Goal: Task Accomplishment & Management: Complete application form

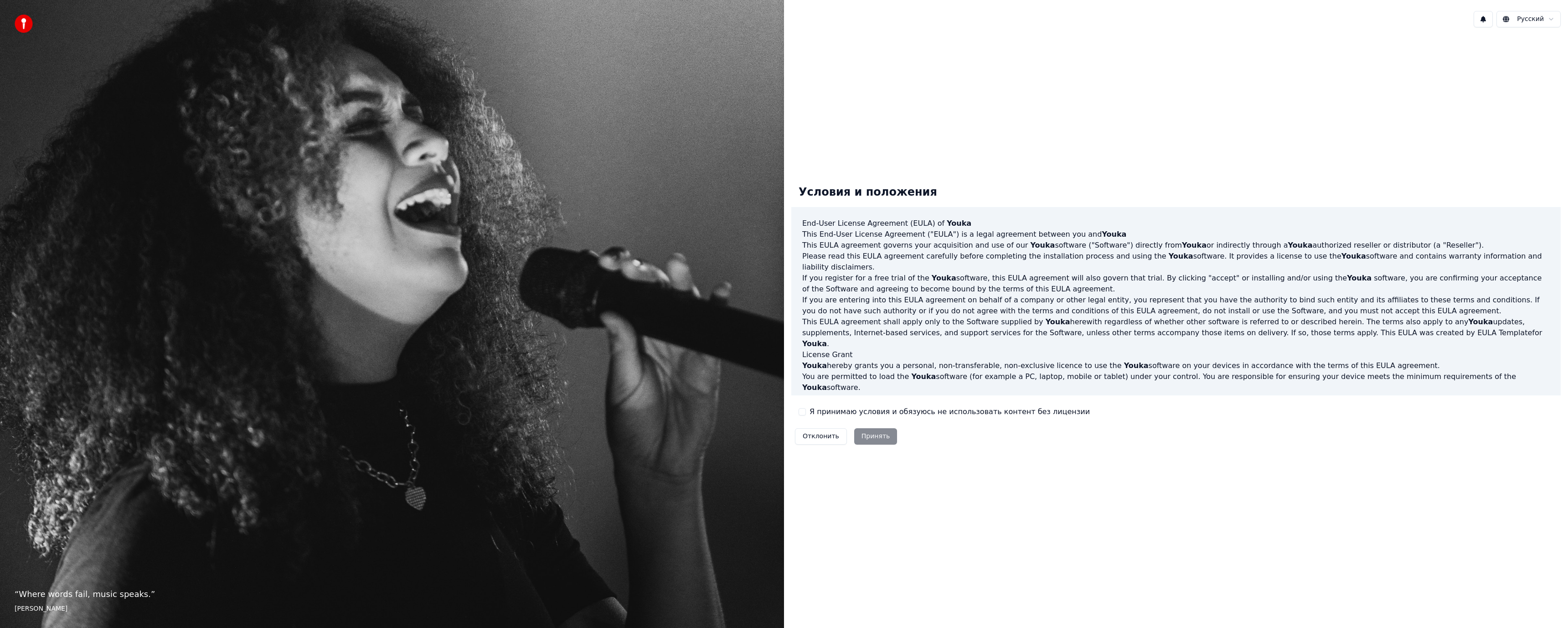
click at [815, 413] on label "Я принимаю условия и обязуюсь не использовать контент без лицензии" at bounding box center [949, 412] width 280 height 11
click at [806, 413] on button "Я принимаю условия и обязуюсь не использовать контент без лицензии" at bounding box center [802, 412] width 8 height 8
click at [856, 436] on button "Принять" at bounding box center [875, 436] width 43 height 16
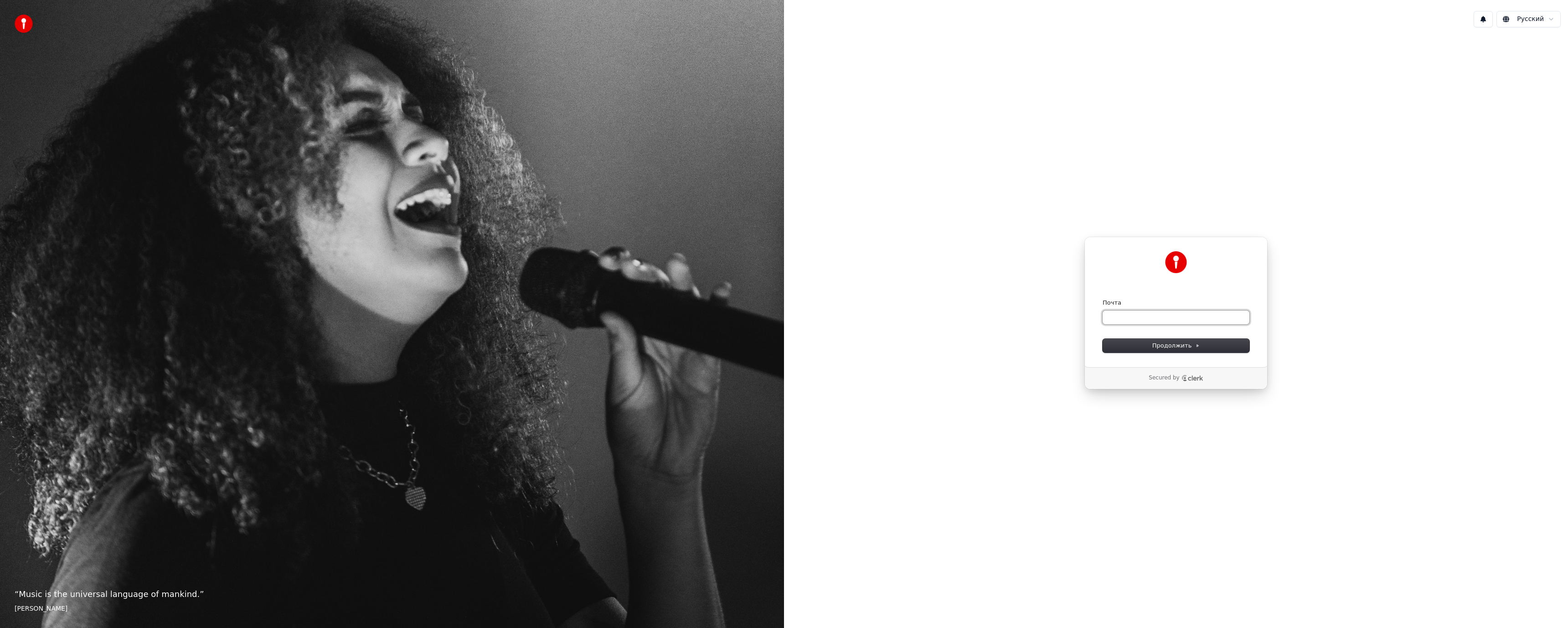
click at [1194, 322] on input "Почта" at bounding box center [1176, 317] width 147 height 14
click at [1189, 378] on icon "Clerk logo" at bounding box center [1192, 378] width 22 height 7
click at [1123, 318] on input "Почта" at bounding box center [1176, 317] width 147 height 14
